Goal: Information Seeking & Learning: Learn about a topic

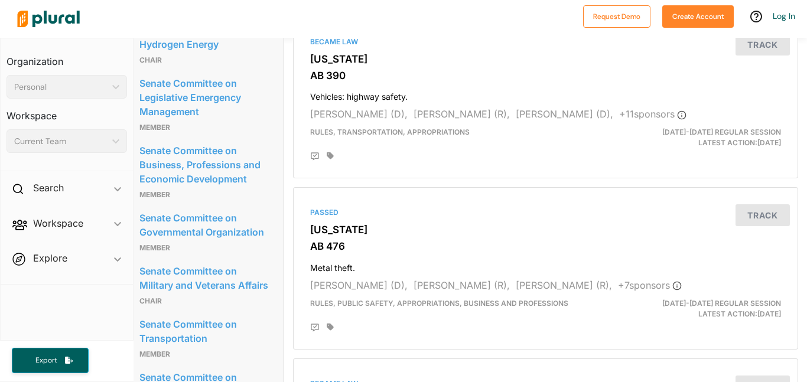
scroll to position [0, 9]
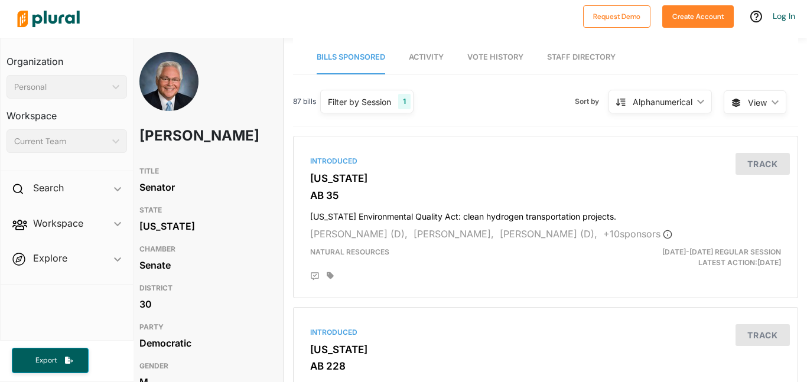
click at [158, 77] on img at bounding box center [168, 93] width 59 height 83
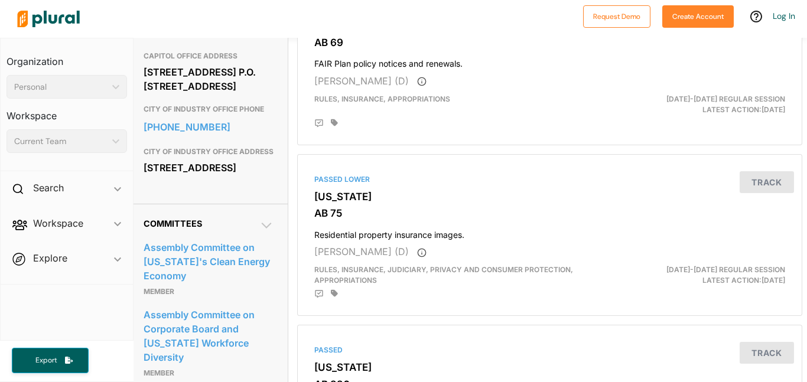
scroll to position [0, 5]
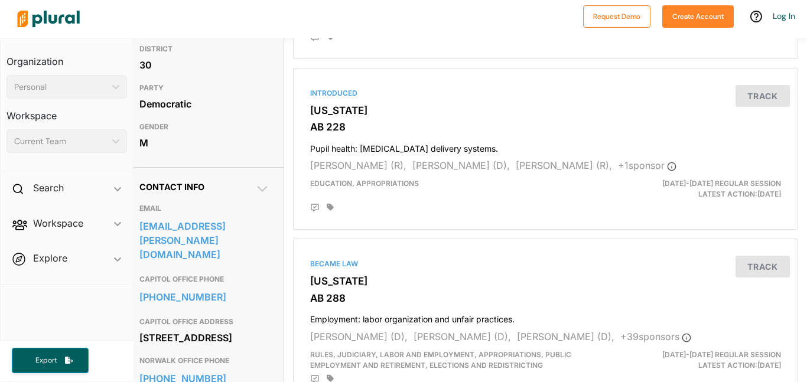
scroll to position [0, 9]
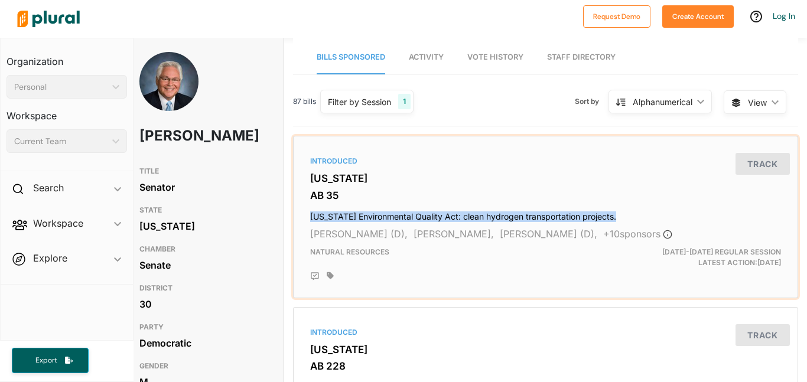
drag, startPoint x: 311, startPoint y: 214, endPoint x: 608, endPoint y: 217, distance: 297.0
click at [608, 217] on h4 "California Environmental Quality Act: clean hydrogen transportation projects." at bounding box center [545, 214] width 471 height 16
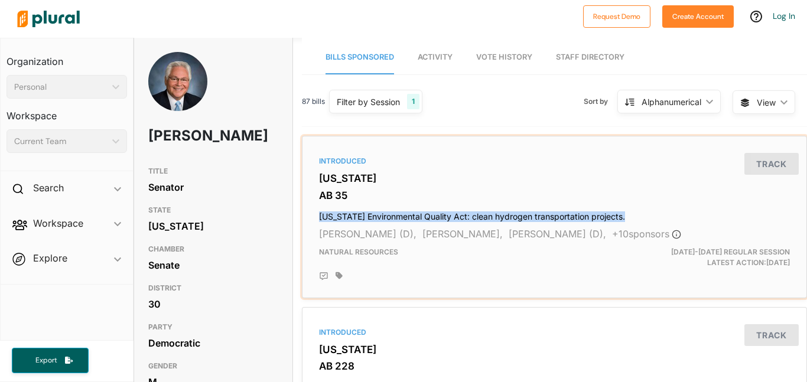
drag, startPoint x: 318, startPoint y: 217, endPoint x: 670, endPoint y: 216, distance: 352.0
click at [670, 216] on h4 "California Environmental Quality Act: clean hydrogen transportation projects." at bounding box center [554, 214] width 471 height 16
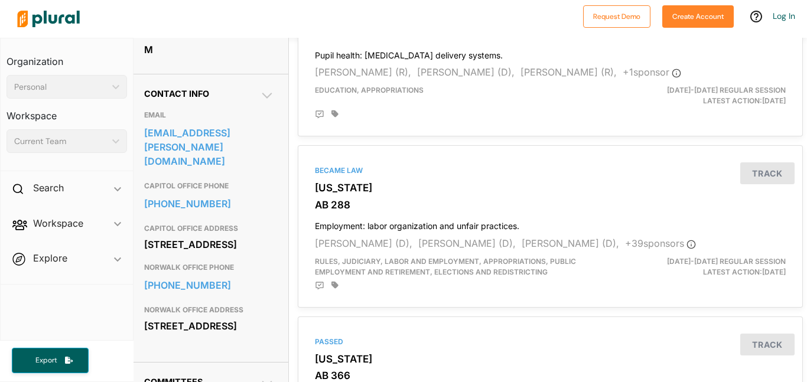
scroll to position [337, 4]
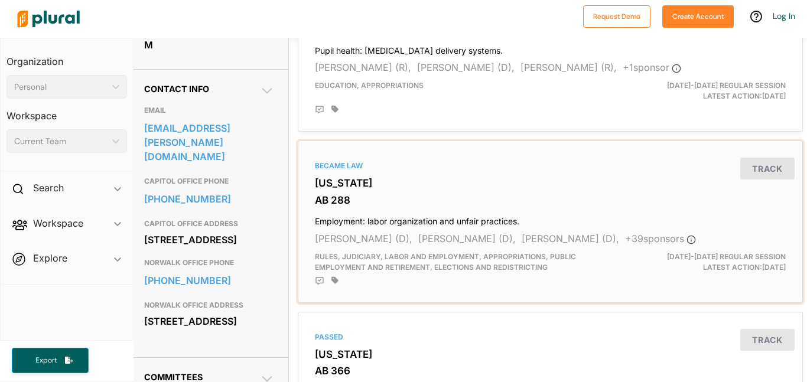
click at [578, 186] on h3 "[US_STATE]" at bounding box center [550, 183] width 471 height 12
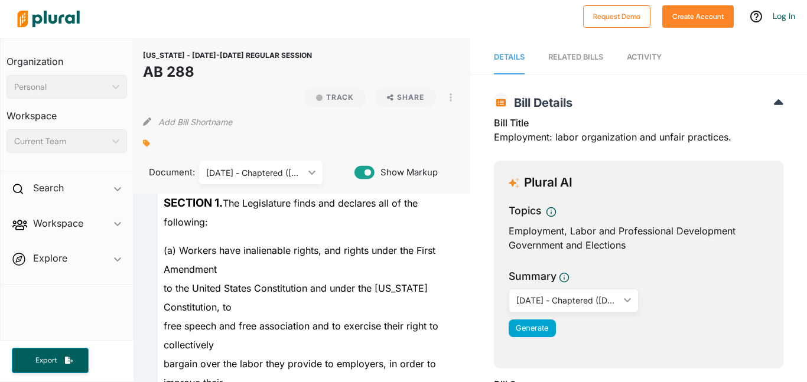
click at [578, 186] on div "Plural AI" at bounding box center [638, 182] width 260 height 15
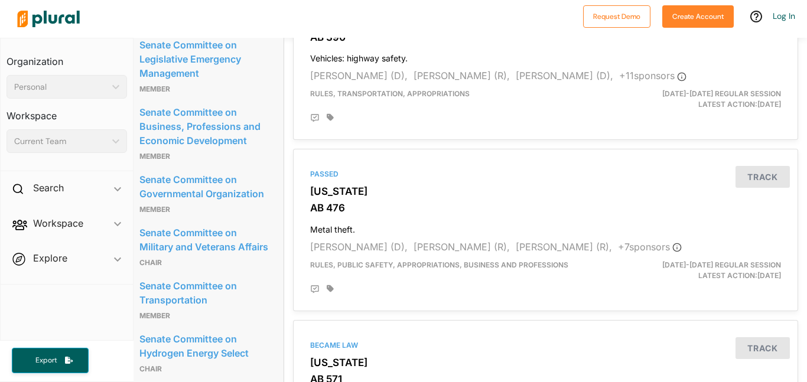
scroll to position [0, 9]
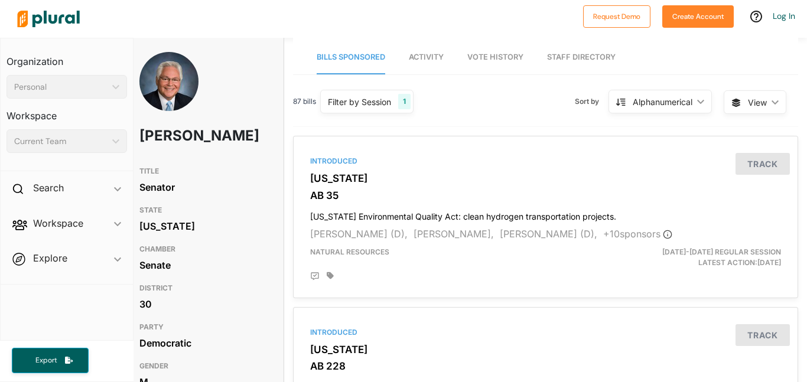
click at [32, 15] on img at bounding box center [48, 18] width 83 height 41
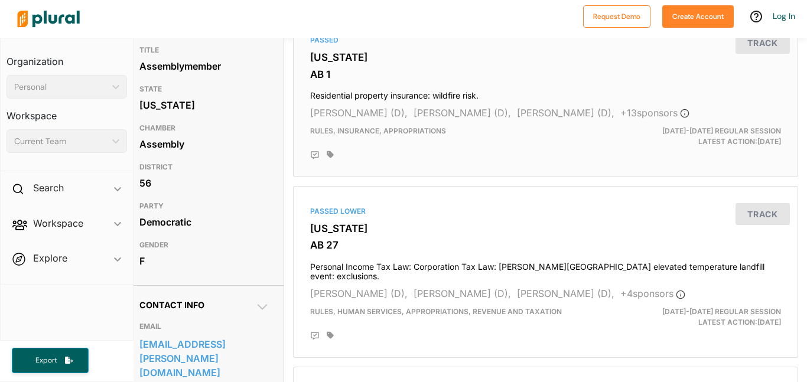
scroll to position [92, 9]
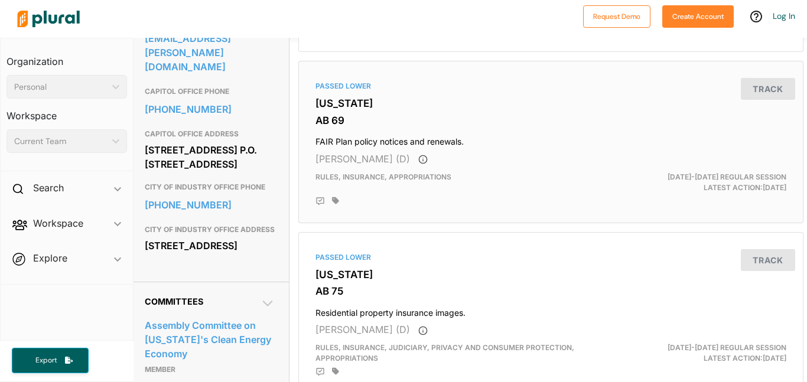
scroll to position [428, 4]
